Goal: Transaction & Acquisition: Purchase product/service

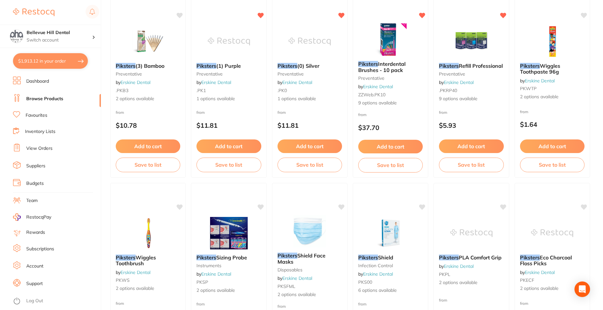
scroll to position [876, 0]
click at [51, 62] on button "$1,913.12 in your order" at bounding box center [50, 61] width 75 height 16
checkbox input "true"
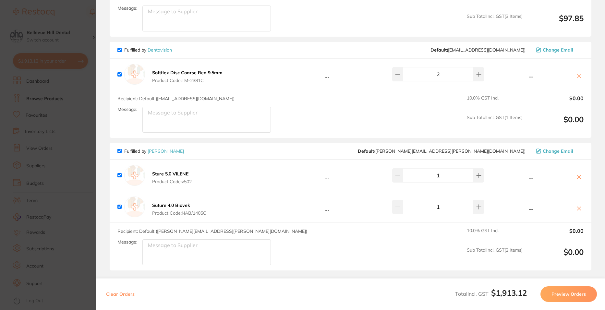
scroll to position [1070, 0]
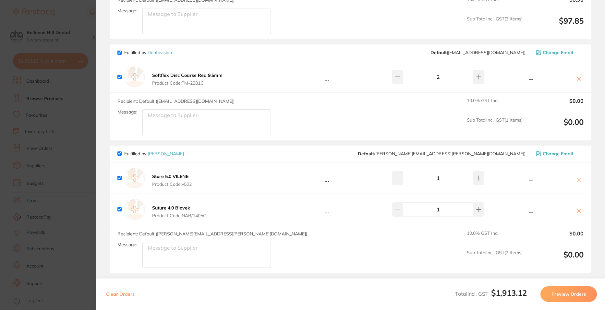
drag, startPoint x: 210, startPoint y: 79, endPoint x: 277, endPoint y: 83, distance: 67.3
click at [197, 81] on span "Product Code: TM-2381C" at bounding box center [187, 82] width 70 height 5
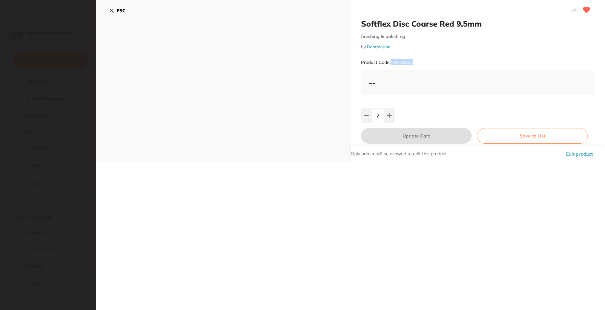
drag, startPoint x: 418, startPoint y: 57, endPoint x: 391, endPoint y: 66, distance: 29.1
click at [391, 66] on div "Product Code: TM-2381C" at bounding box center [478, 62] width 234 height 16
copy small "TM-2381C"
click at [123, 11] on b "ESC" at bounding box center [121, 11] width 9 height 6
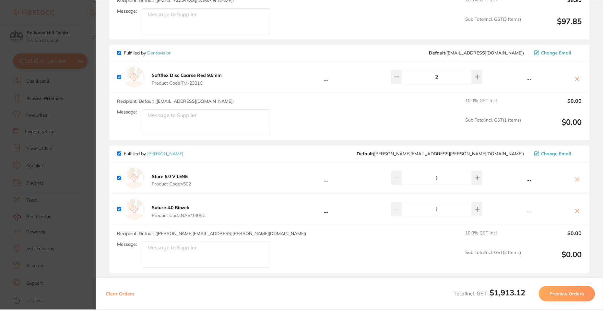
scroll to position [292, 0]
click at [575, 76] on icon at bounding box center [577, 78] width 5 height 5
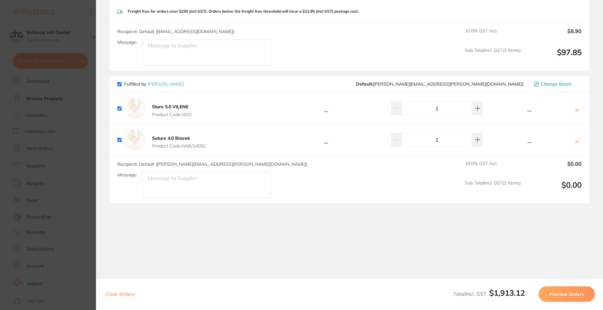
scroll to position [1034, 0]
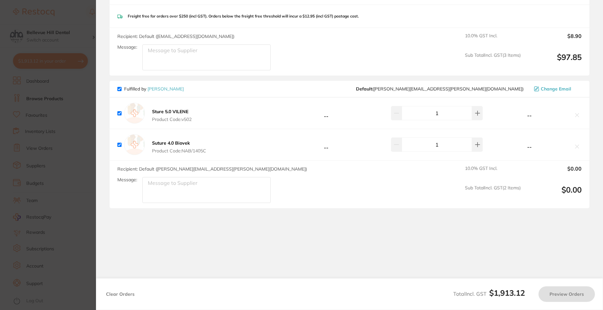
checkbox input "true"
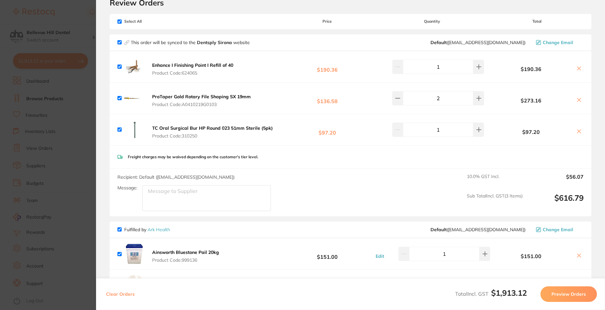
scroll to position [0, 0]
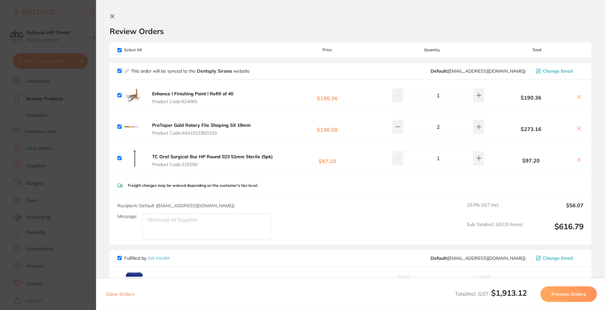
click at [555, 296] on button "Preview Orders" at bounding box center [568, 294] width 56 height 16
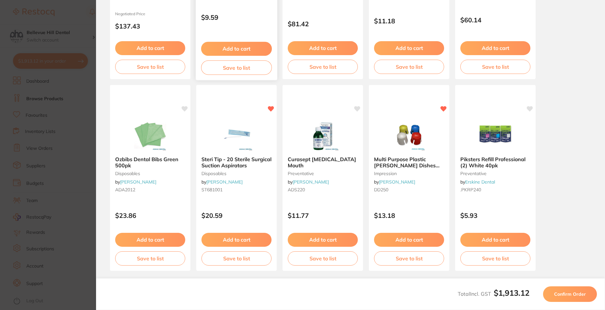
scroll to position [169, 0]
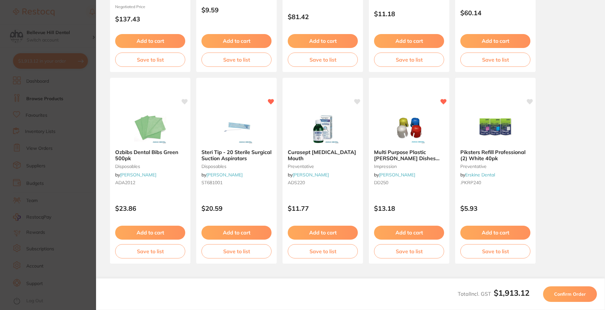
click at [562, 294] on span "Confirm Order" at bounding box center [570, 294] width 32 height 6
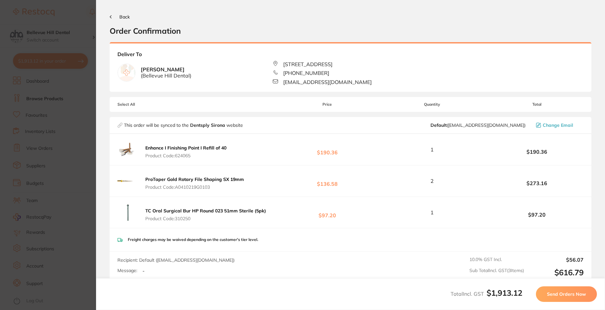
scroll to position [195, 0]
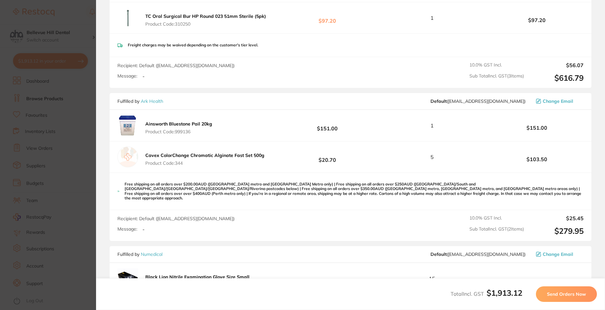
click at [561, 293] on span "Send Orders Now" at bounding box center [566, 294] width 39 height 6
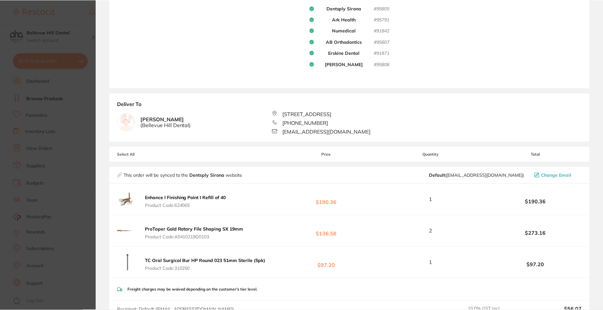
scroll to position [0, 0]
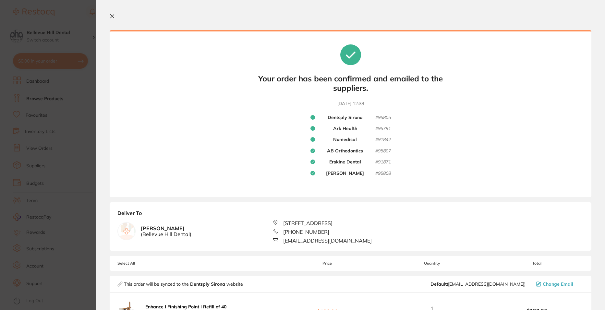
click at [110, 18] on icon at bounding box center [112, 16] width 5 height 5
